Goal: Information Seeking & Learning: Learn about a topic

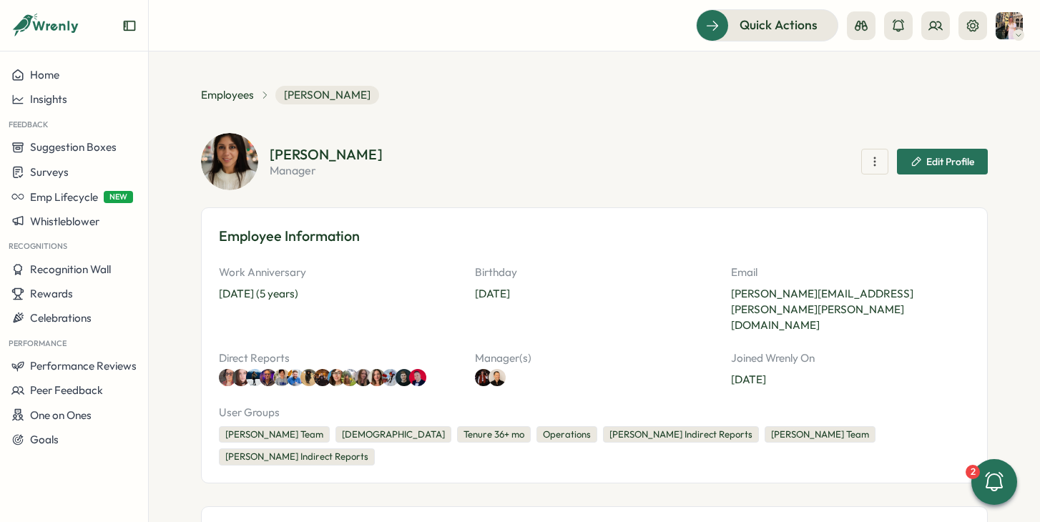
scroll to position [710, 0]
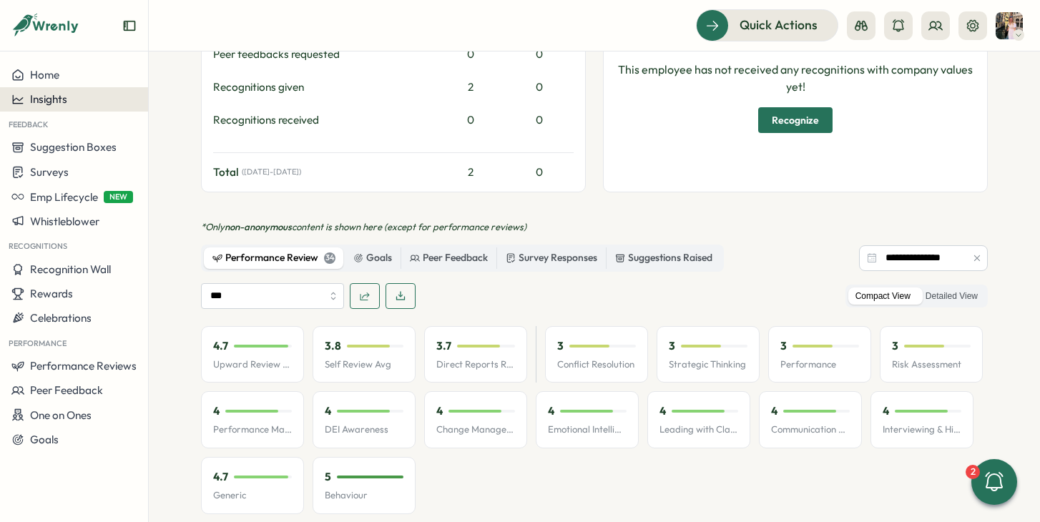
click at [74, 108] on button "Insights" at bounding box center [74, 99] width 148 height 24
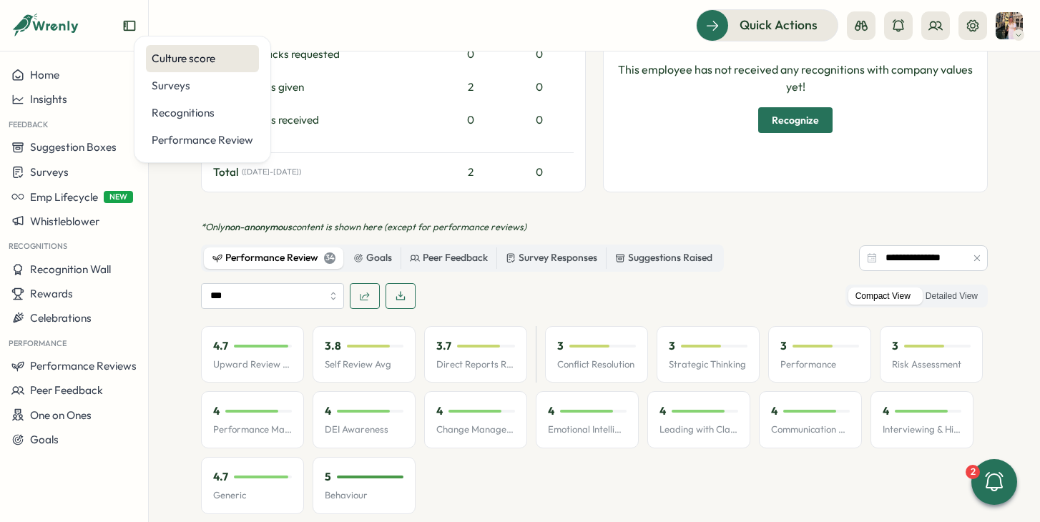
click at [198, 57] on div "Culture score" at bounding box center [203, 59] width 102 height 16
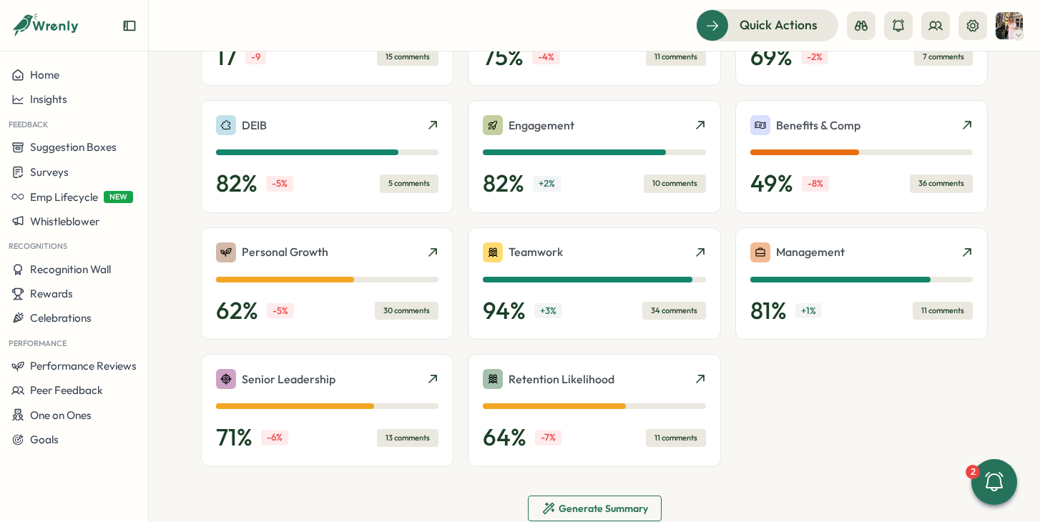
scroll to position [434, 0]
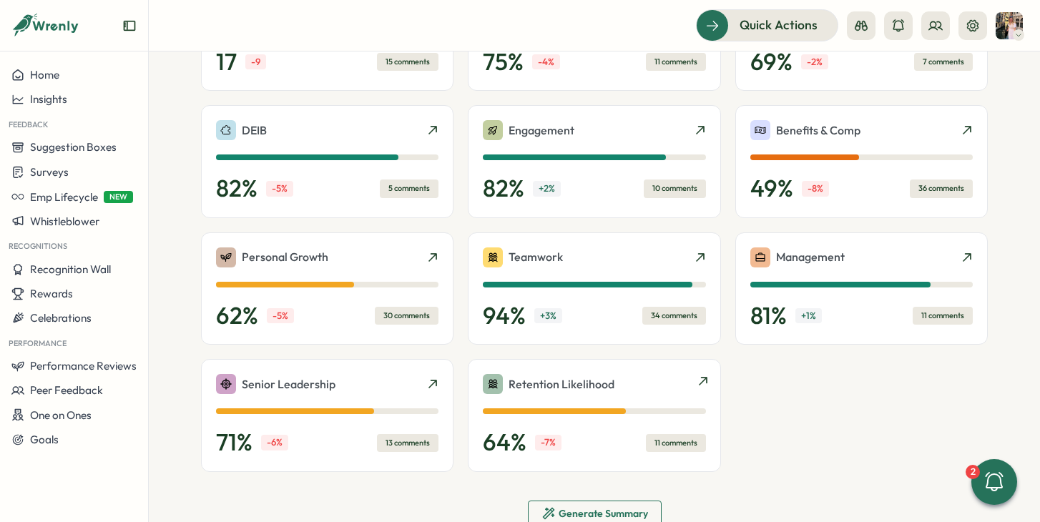
click at [682, 376] on div "Retention Likelihood" at bounding box center [594, 384] width 223 height 20
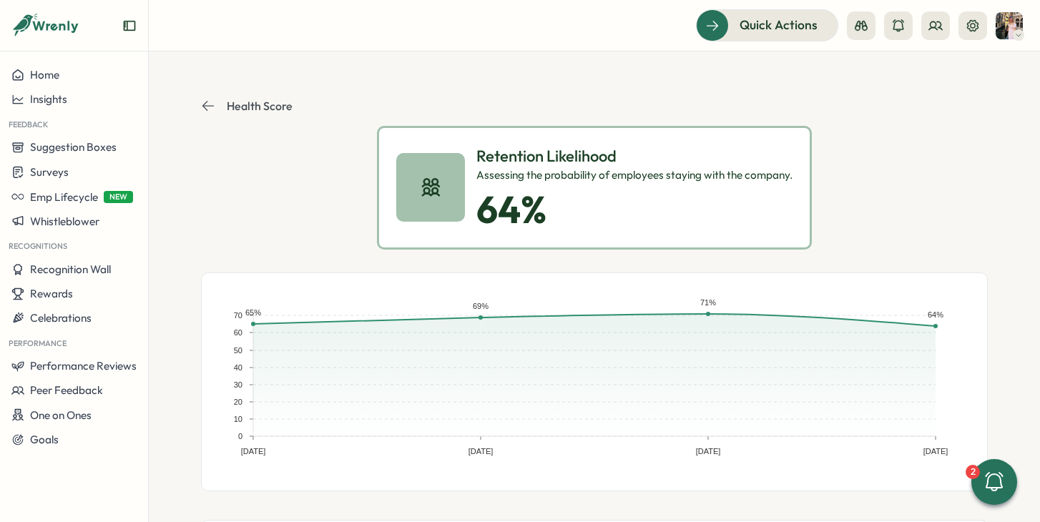
click at [241, 119] on header "Health Score" at bounding box center [594, 106] width 787 height 40
click at [232, 112] on p "Health Score" at bounding box center [260, 105] width 66 height 13
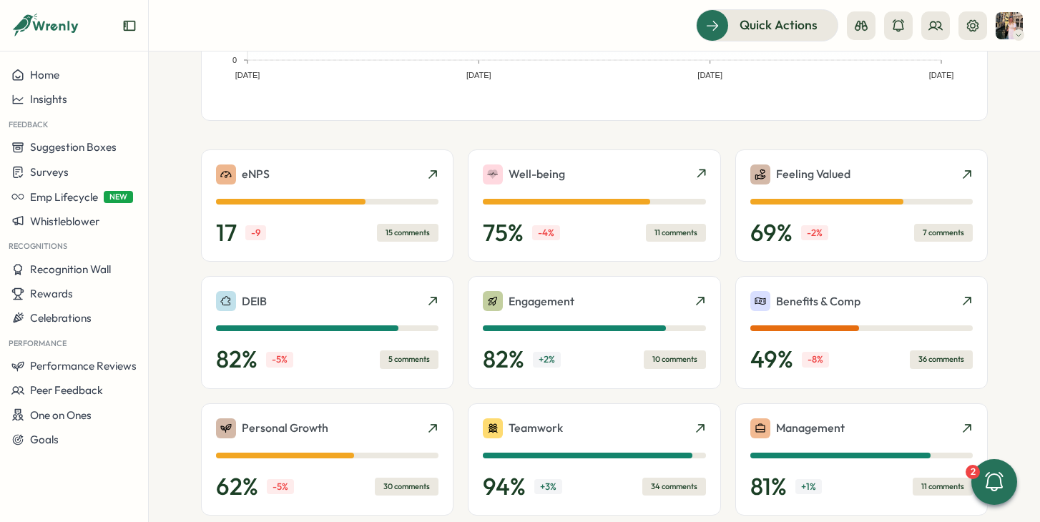
scroll to position [259, 0]
